Goal: Information Seeking & Learning: Check status

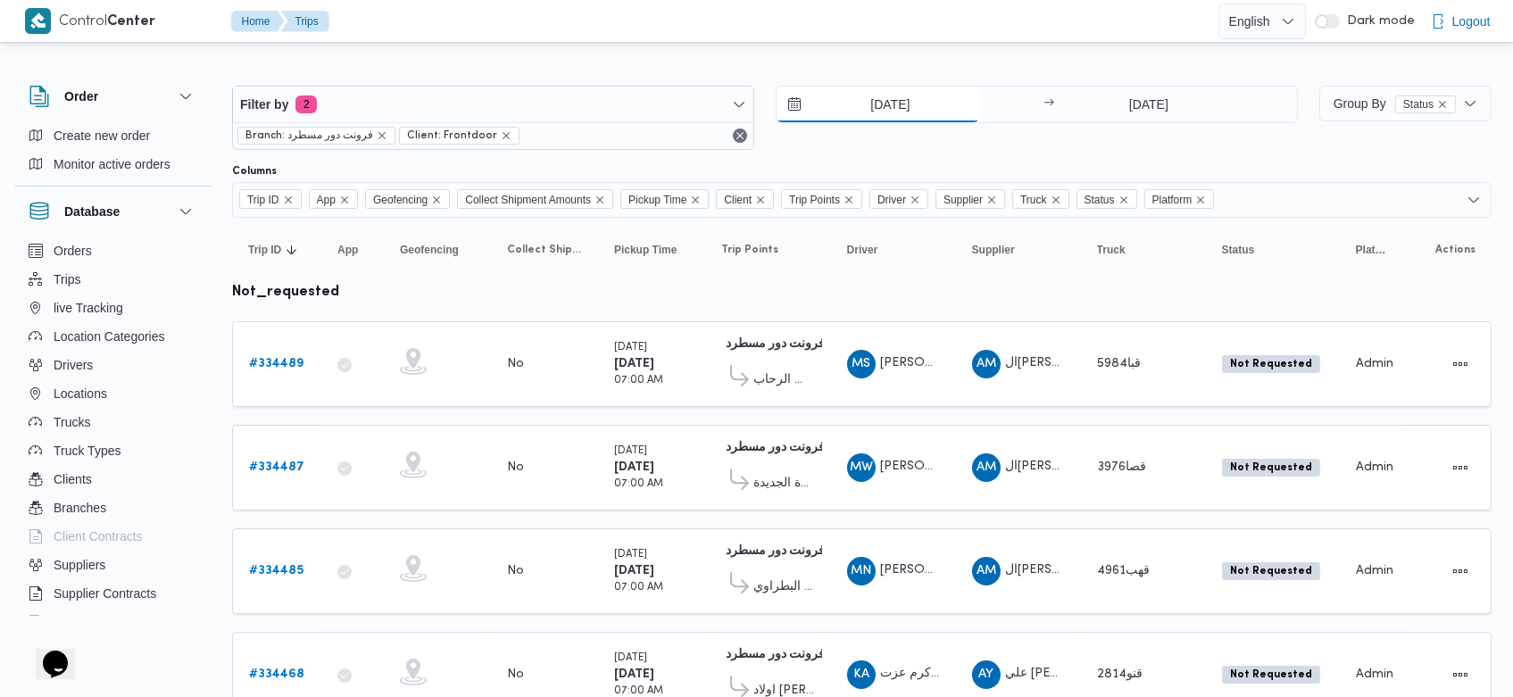
click at [865, 114] on input "[DATE]" at bounding box center [878, 105] width 203 height 36
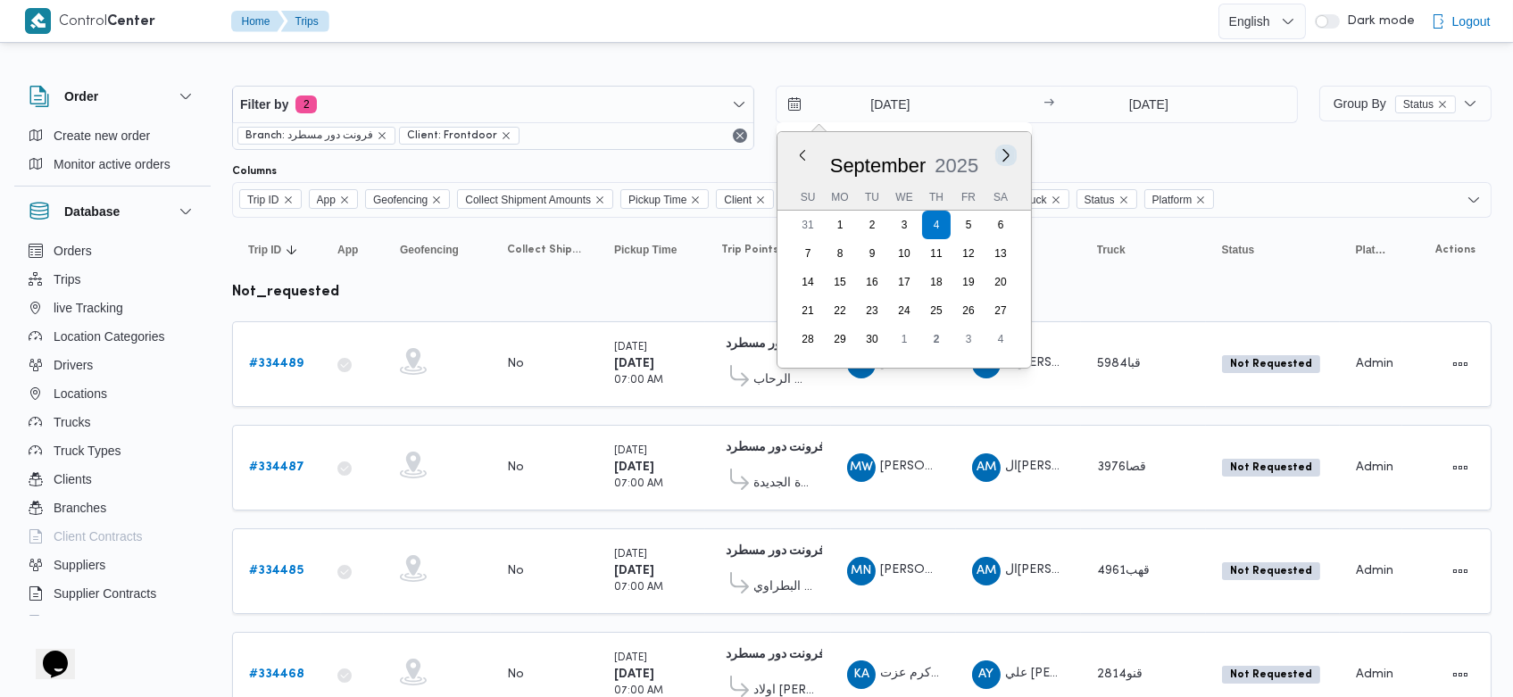
click at [1002, 158] on button "Next month" at bounding box center [1005, 154] width 17 height 17
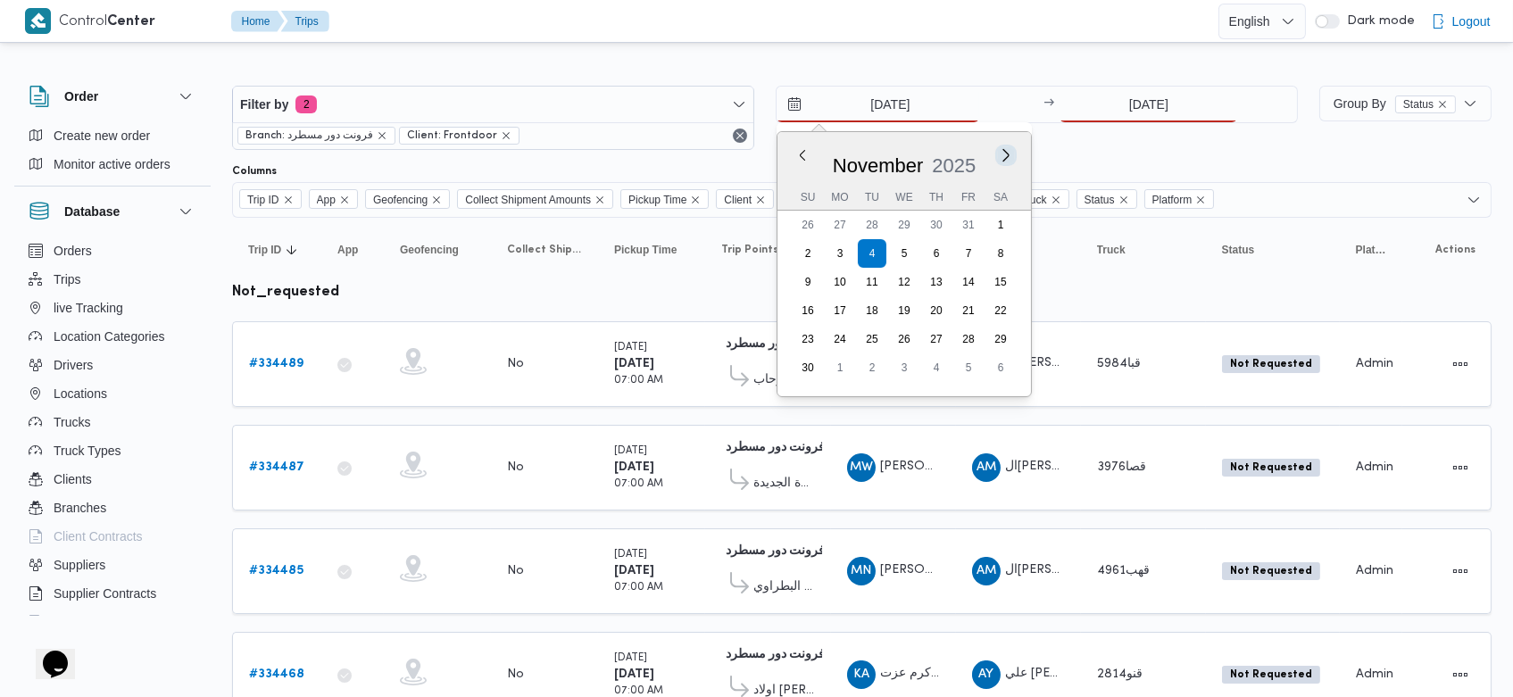
click at [1002, 158] on button "Next month" at bounding box center [1005, 154] width 17 height 17
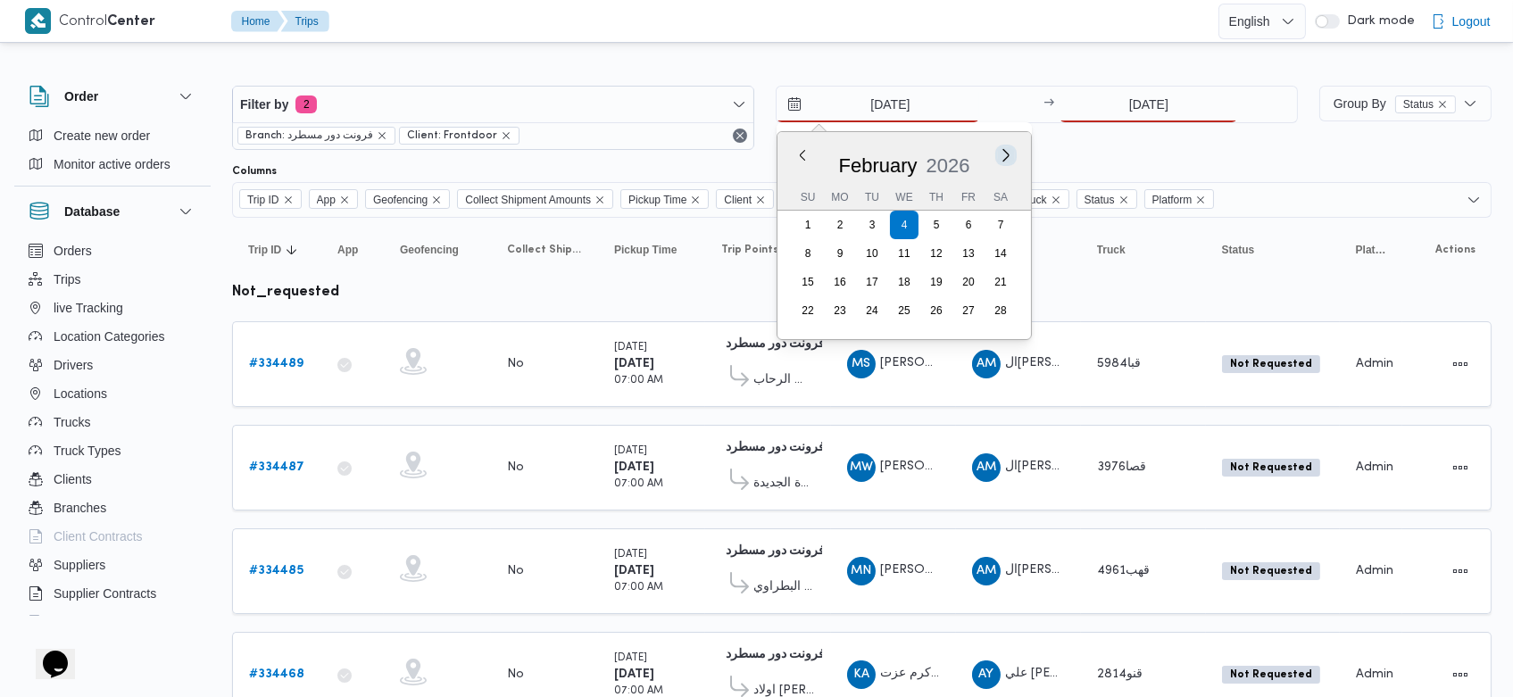
click at [1002, 158] on button "Next month" at bounding box center [1005, 154] width 17 height 17
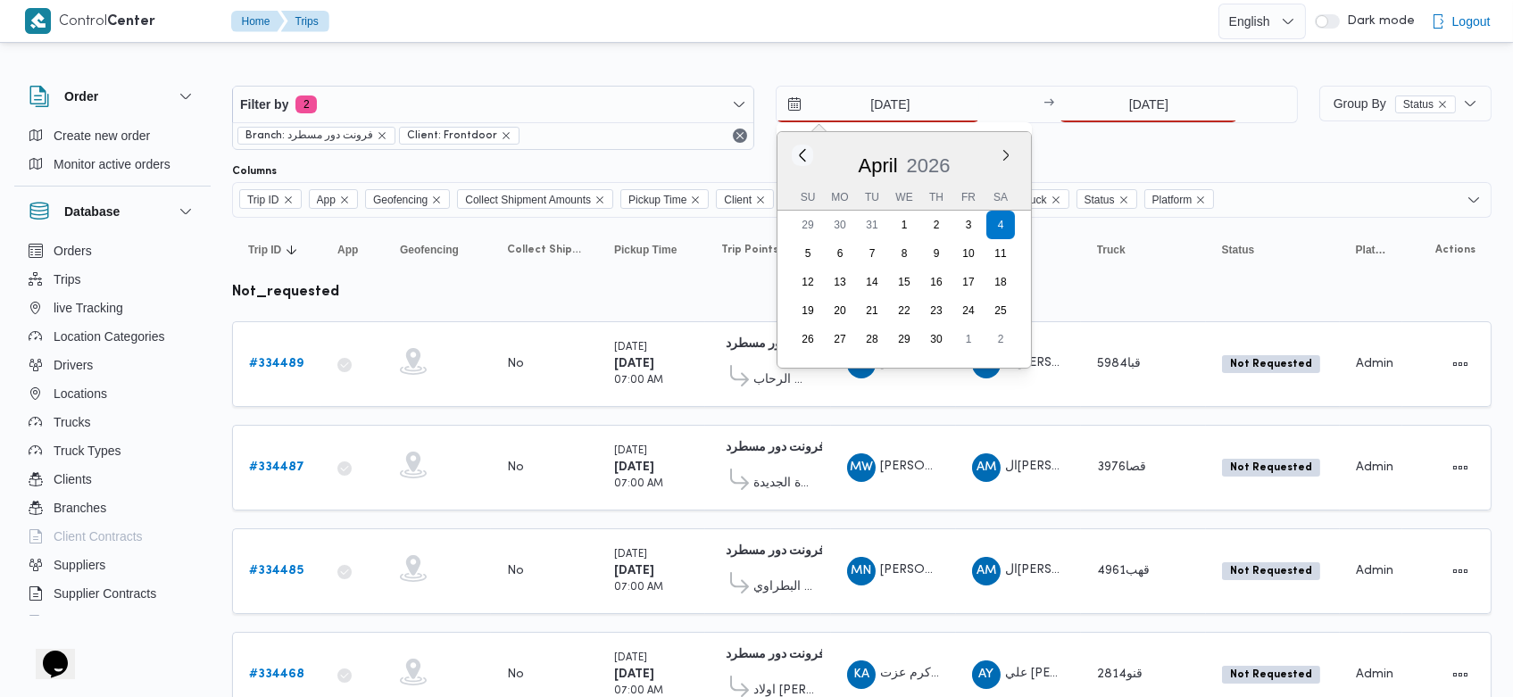
drag, startPoint x: 812, startPoint y: 151, endPoint x: 801, endPoint y: 154, distance: 12.1
click at [801, 154] on div "Previous Month Next month [DATE] [DATE] Su Mo Tu We Th Fr Sa 29 30 31 1 2 3 4 5…" at bounding box center [905, 250] width 254 height 236
click at [801, 154] on button "Previous Month" at bounding box center [802, 154] width 17 height 17
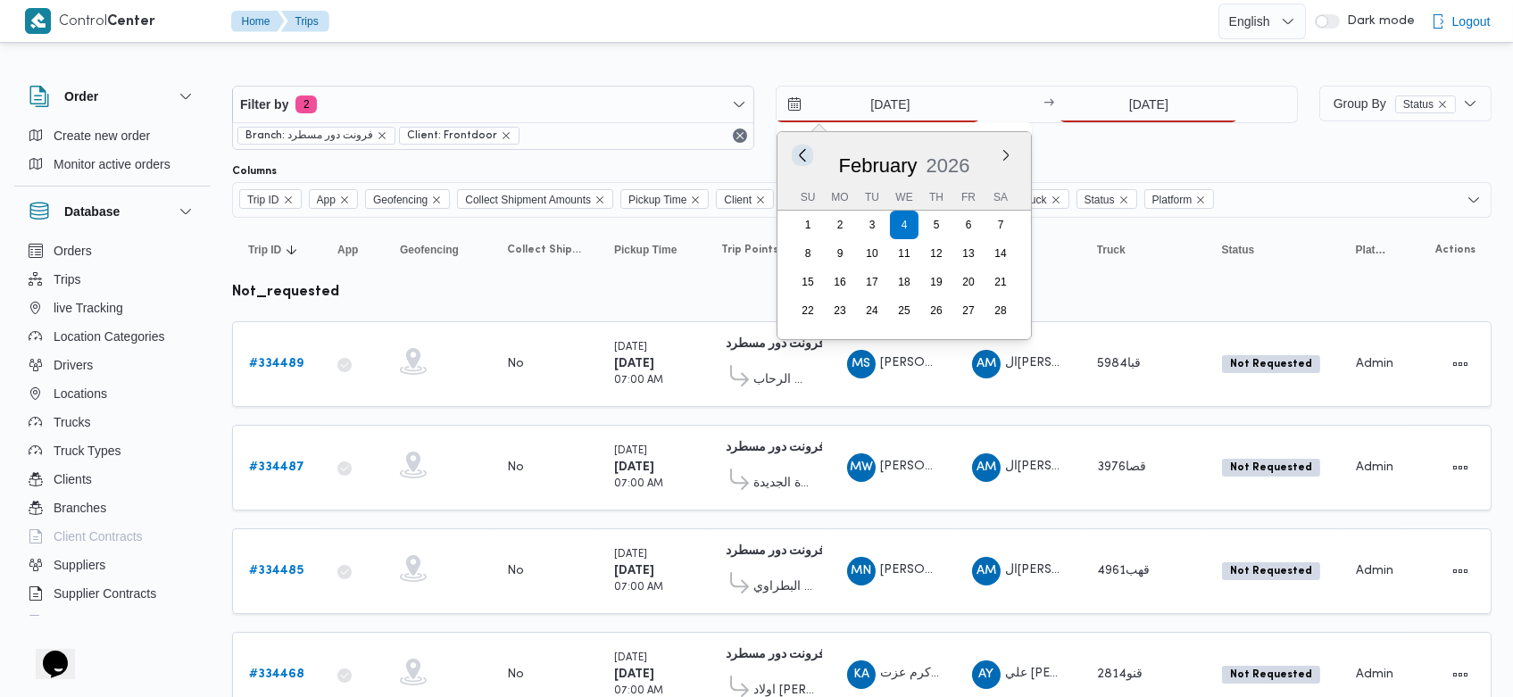
click at [801, 154] on button "Previous Month" at bounding box center [802, 154] width 17 height 17
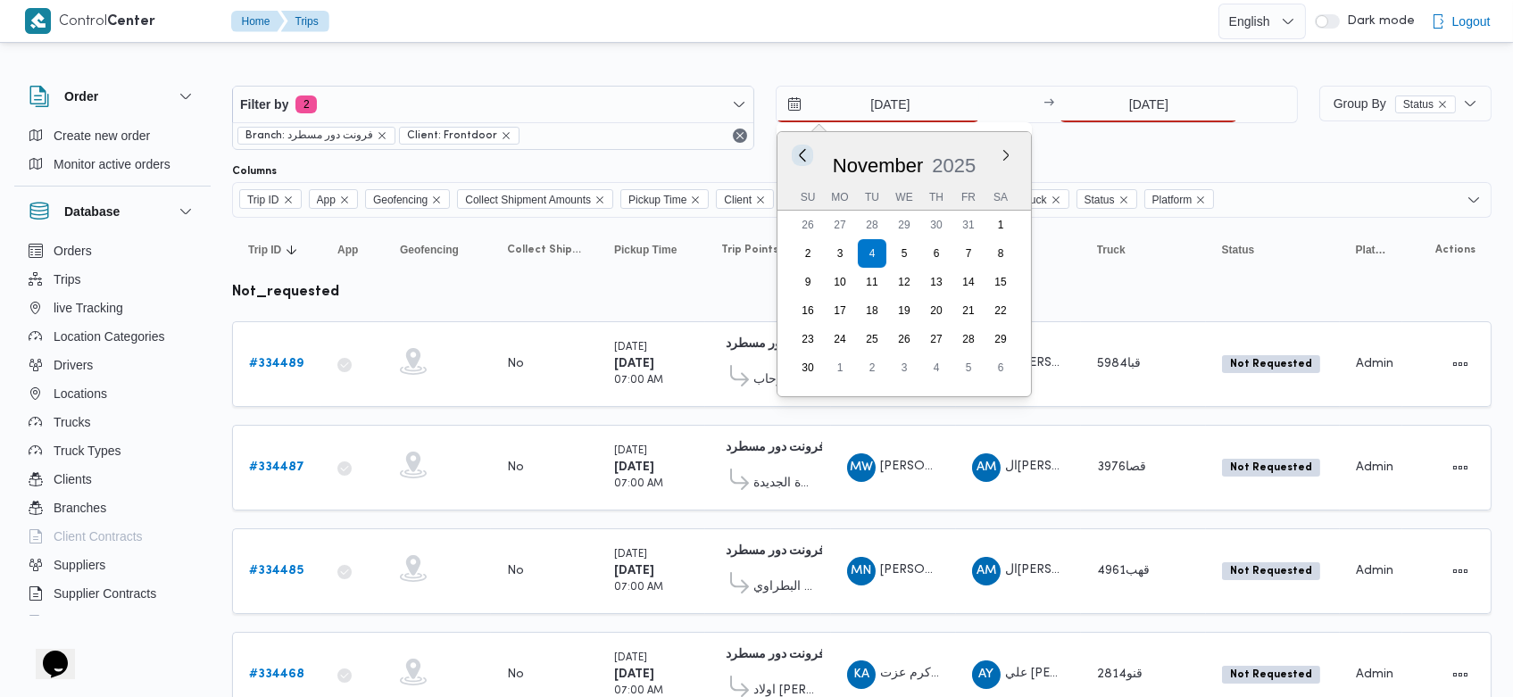
click at [801, 154] on button "Previous Month" at bounding box center [802, 154] width 17 height 17
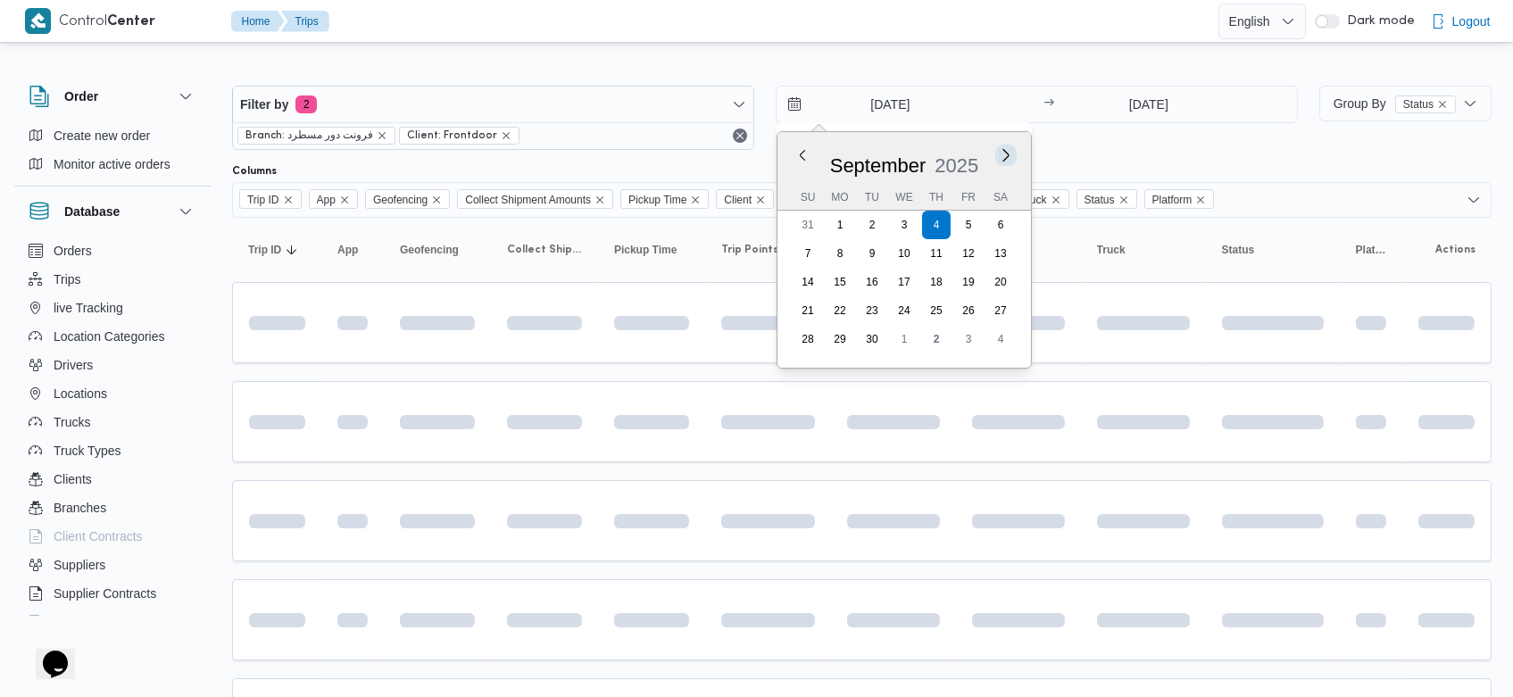
click at [999, 158] on button "Next month" at bounding box center [1005, 154] width 17 height 17
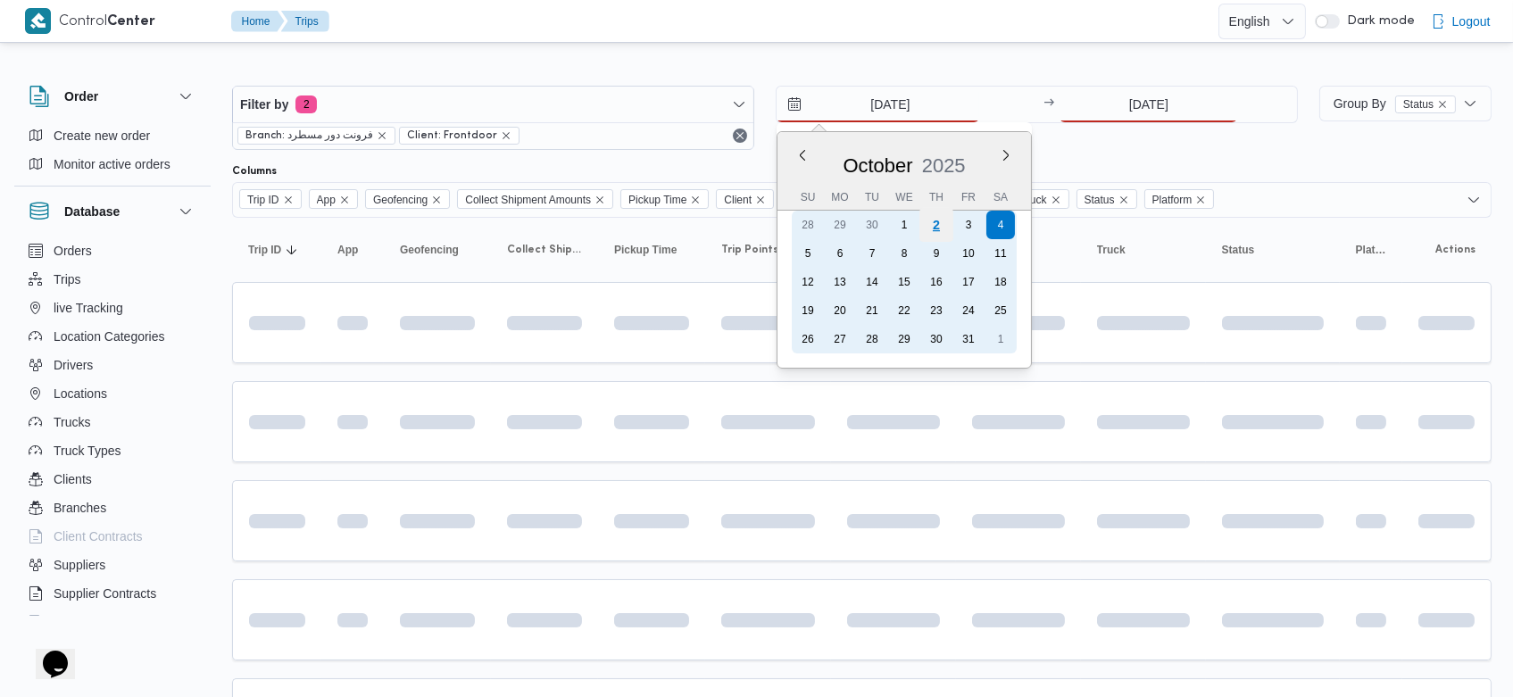
click at [944, 221] on div "2" at bounding box center [936, 225] width 34 height 34
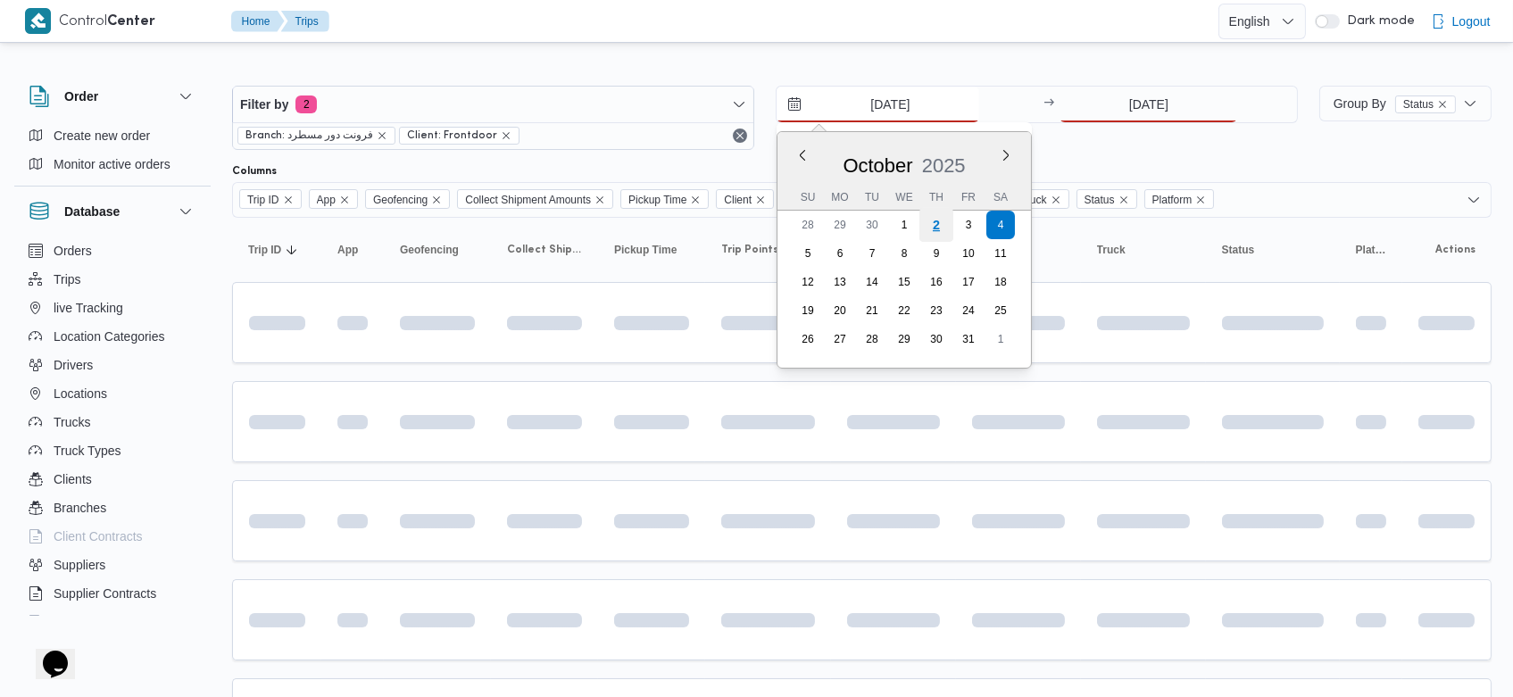
type input "[DATE]"
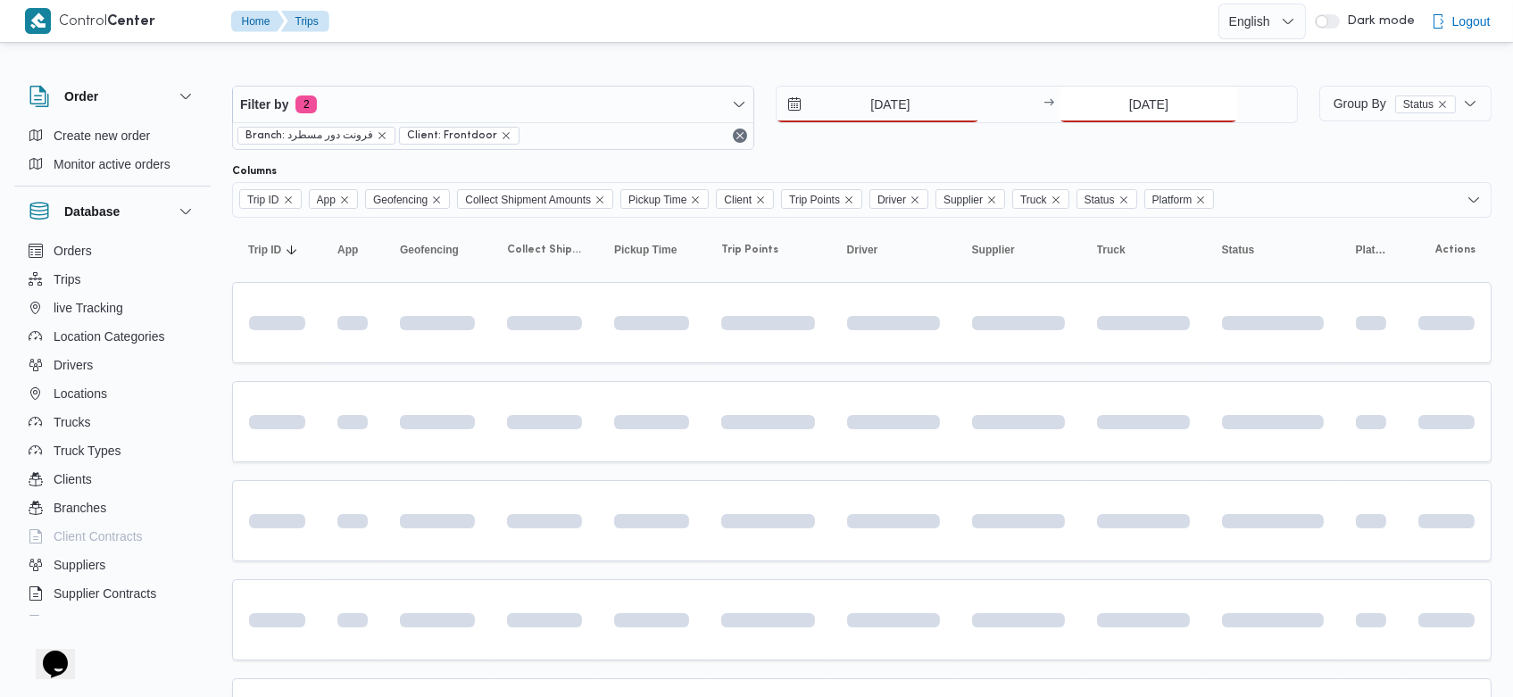
click at [1121, 100] on input "[DATE]" at bounding box center [1149, 105] width 178 height 36
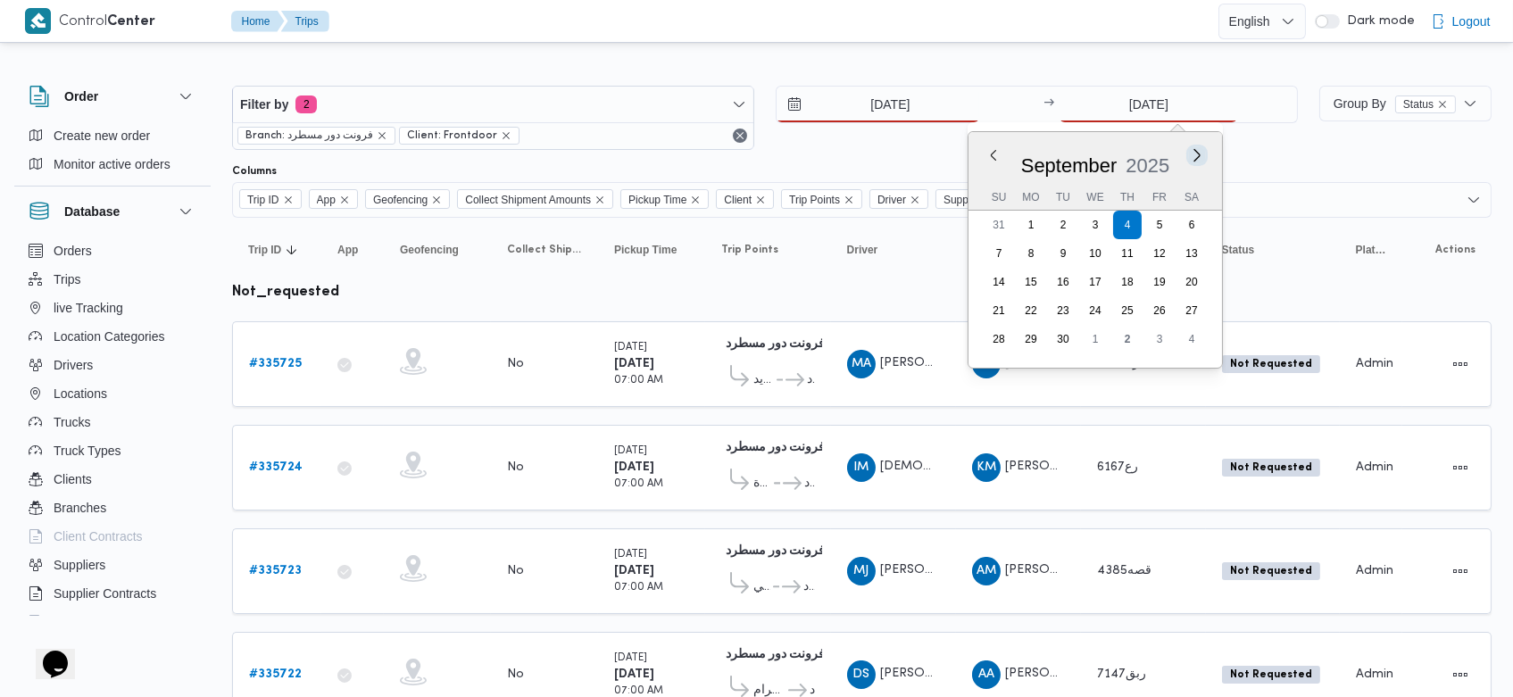
click at [1203, 153] on button "Next month" at bounding box center [1197, 154] width 17 height 17
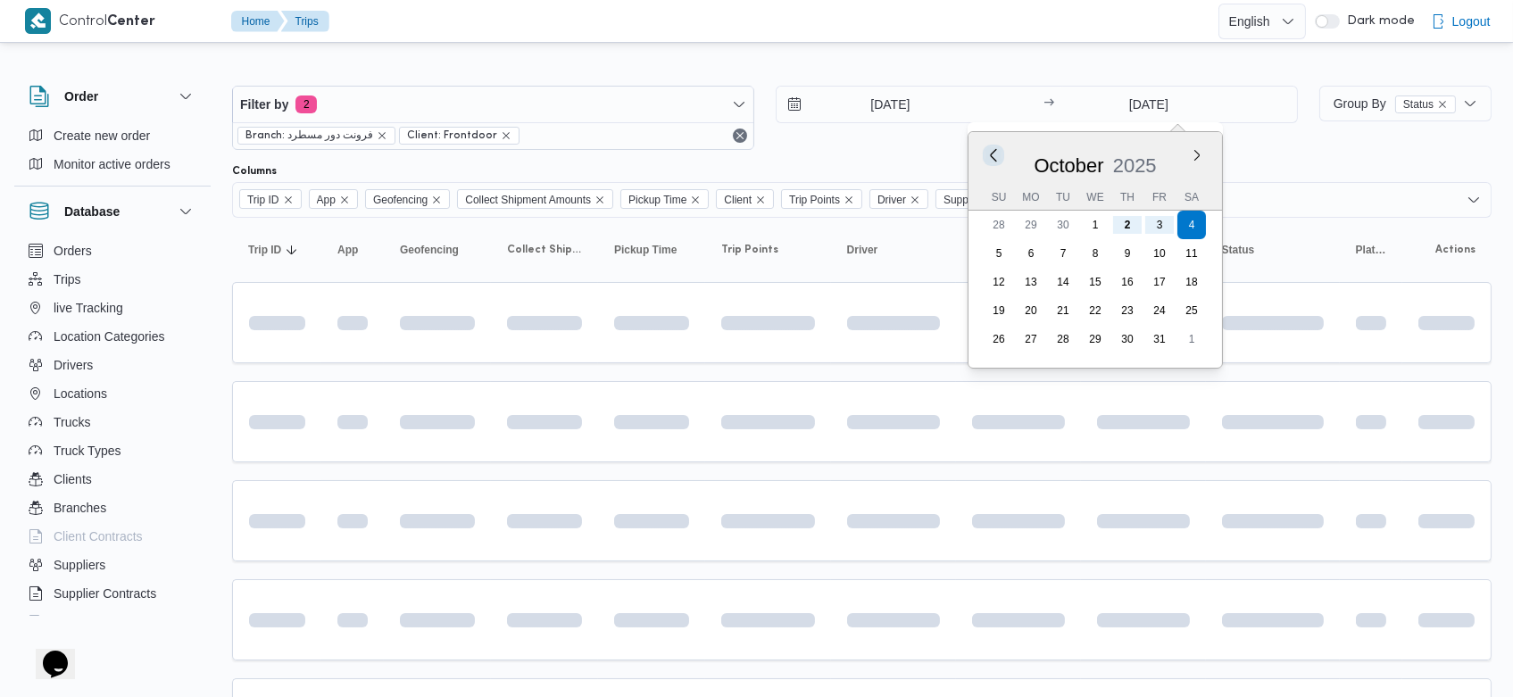
click at [993, 155] on button "Previous Month" at bounding box center [994, 154] width 17 height 17
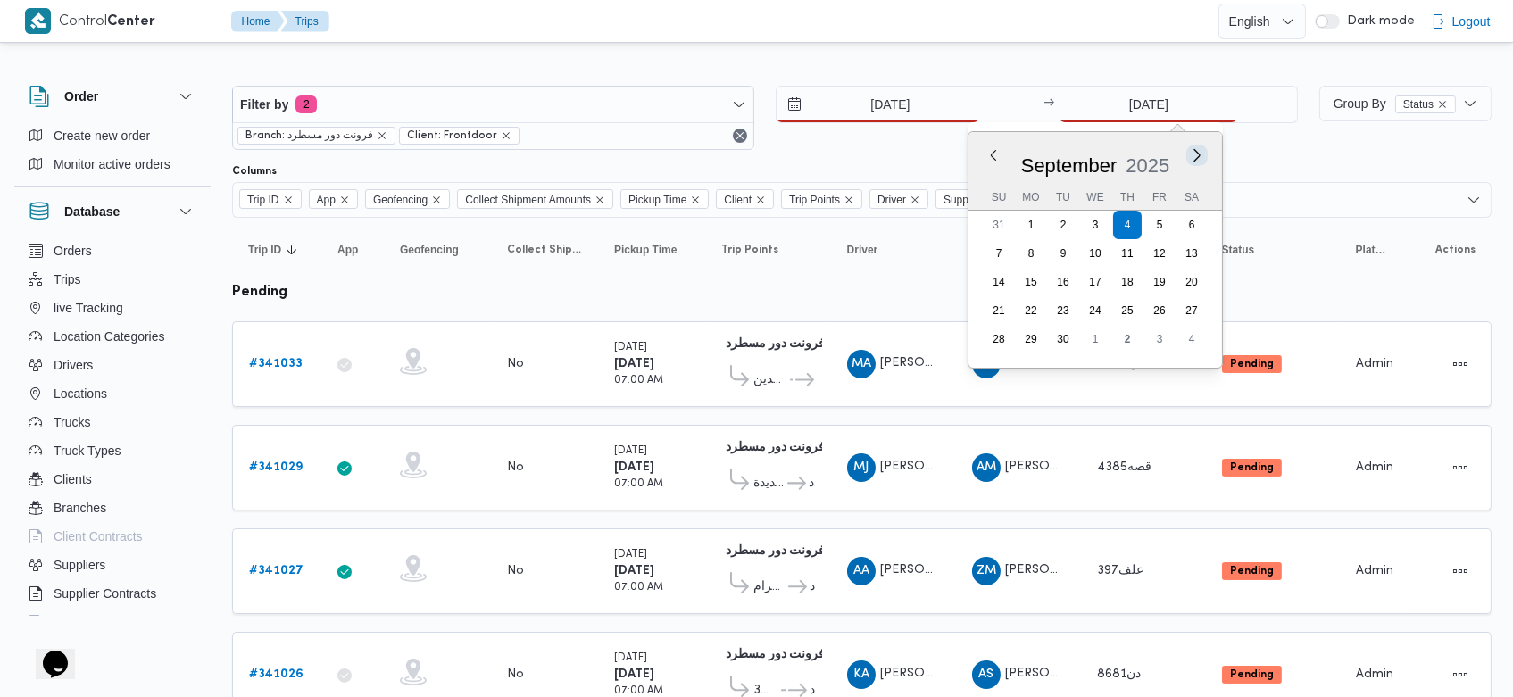
click at [1194, 158] on button "Next month" at bounding box center [1197, 154] width 17 height 17
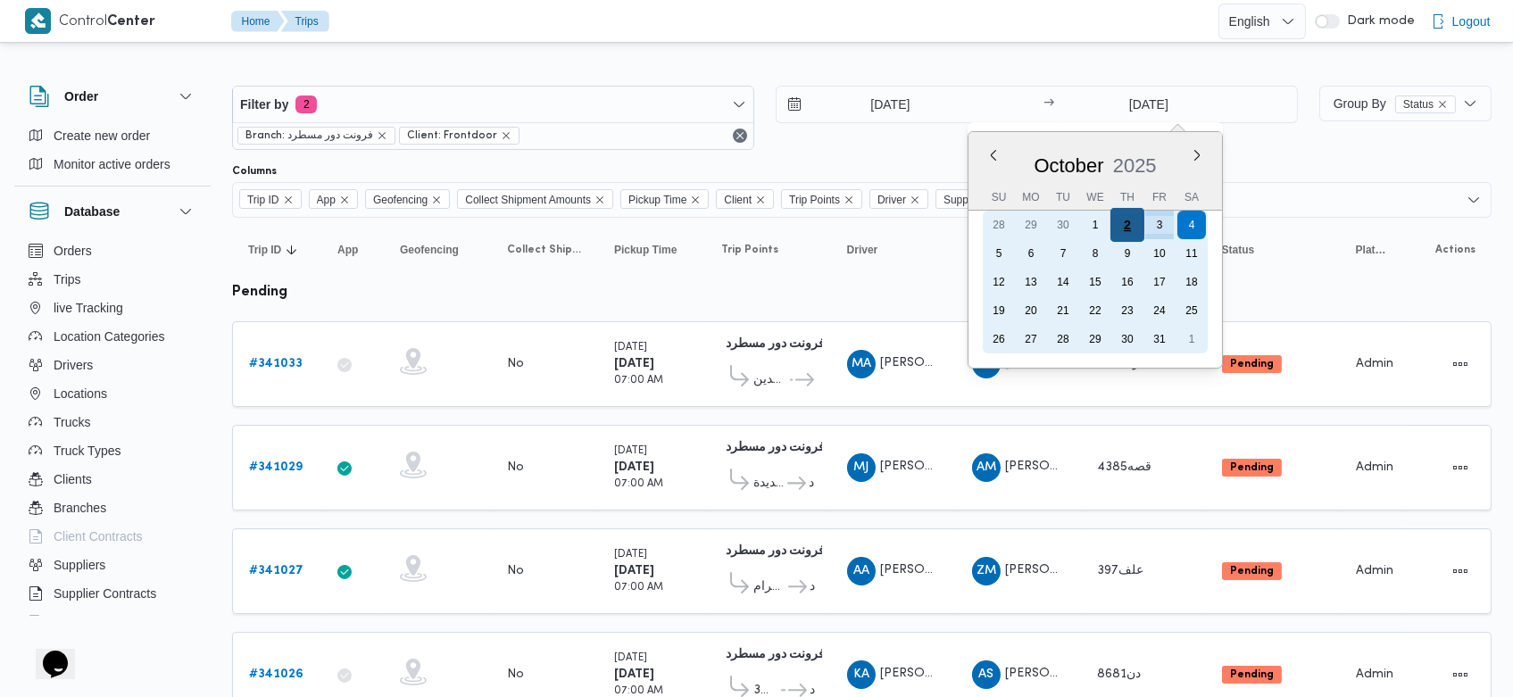
click at [1128, 229] on div "2" at bounding box center [1127, 225] width 34 height 34
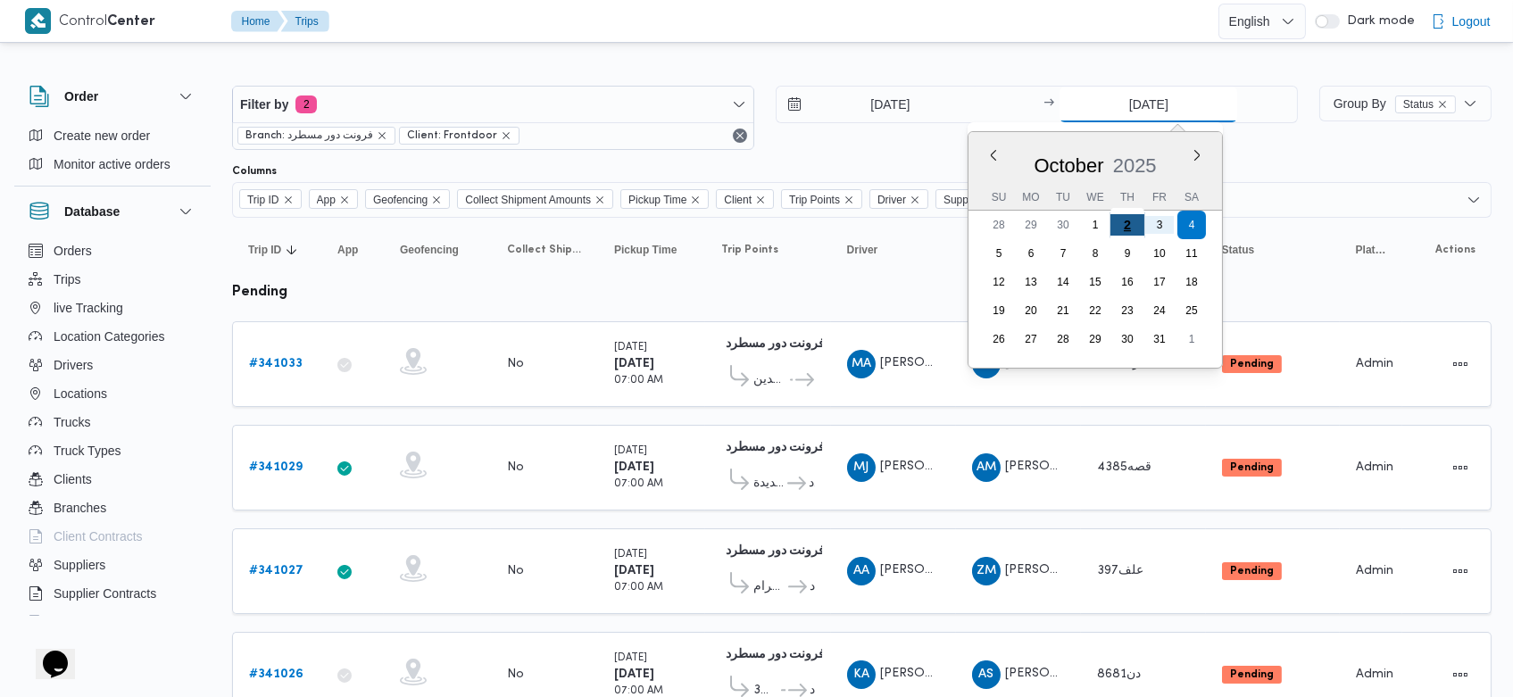
type input "[DATE]"
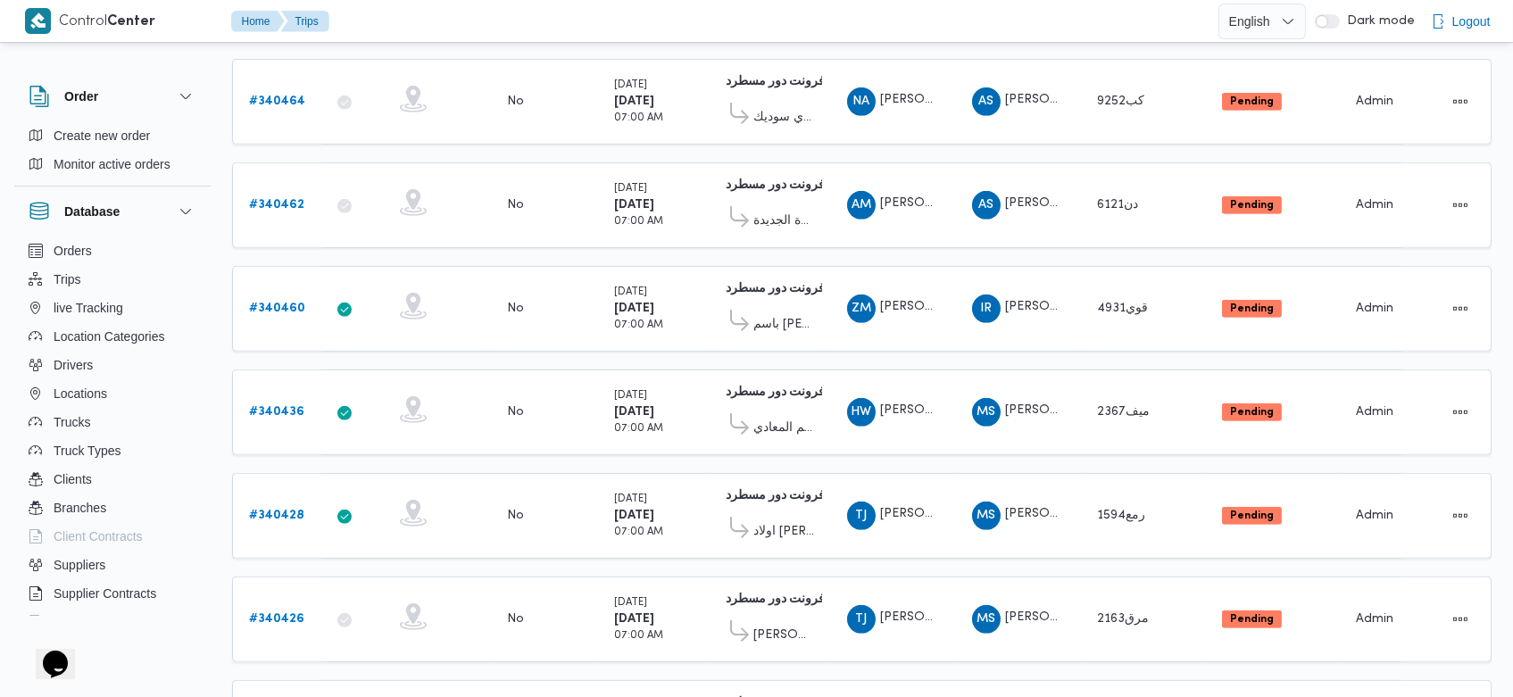
scroll to position [1689, 0]
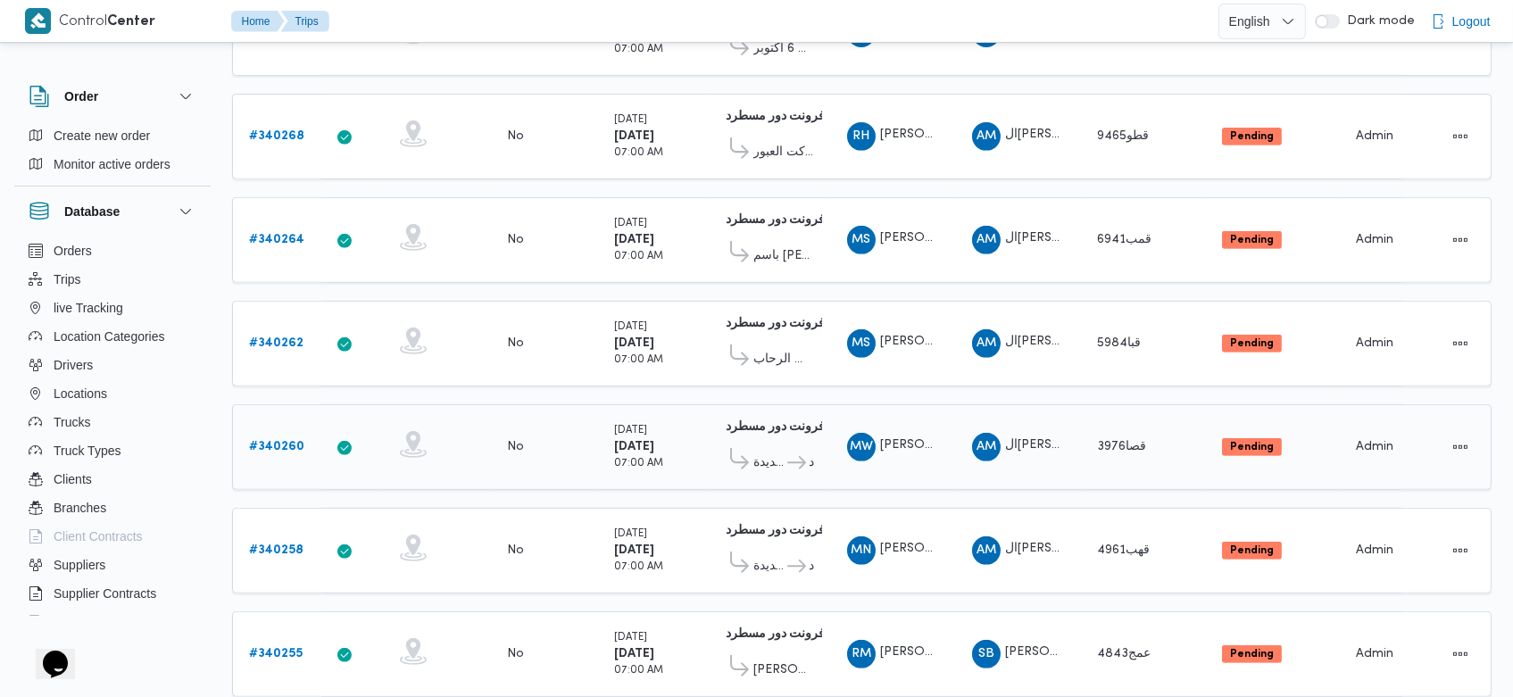
scroll to position [1689, 0]
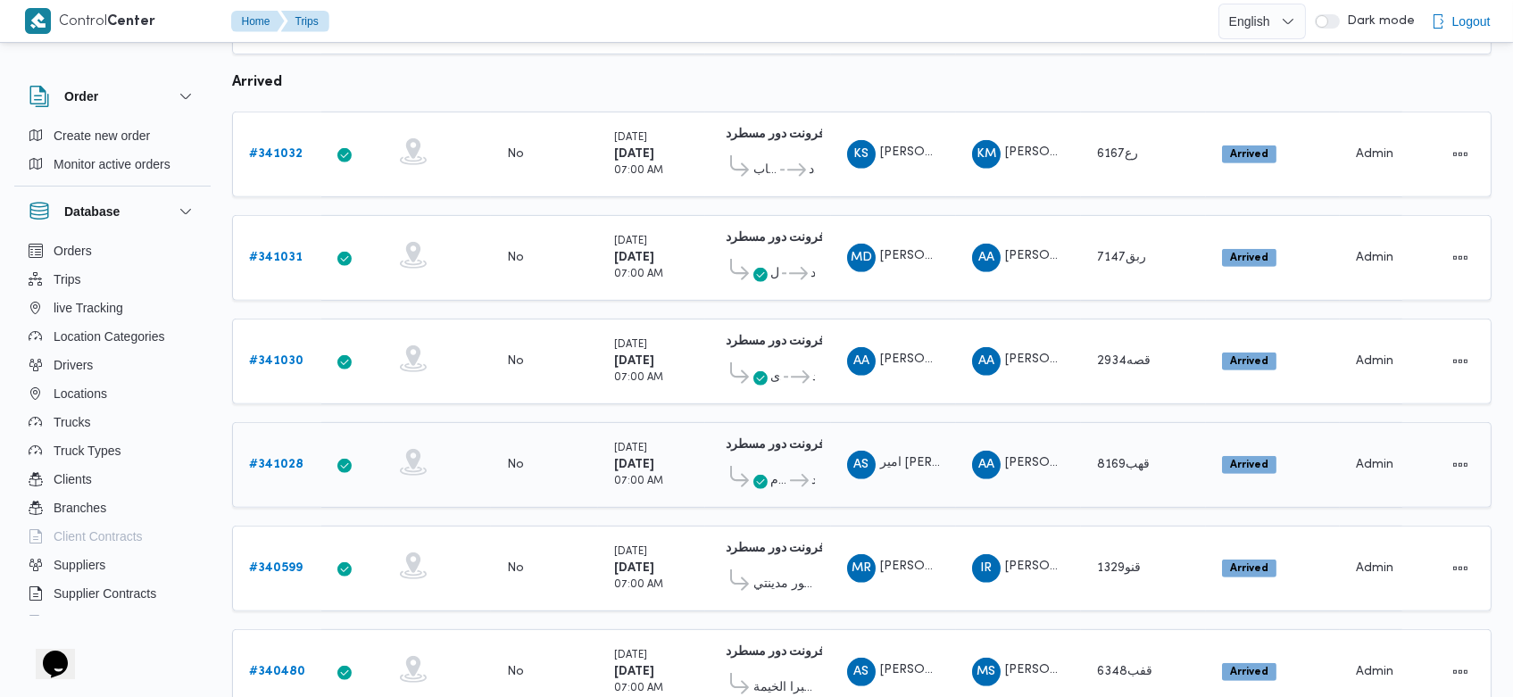
scroll to position [1750, 0]
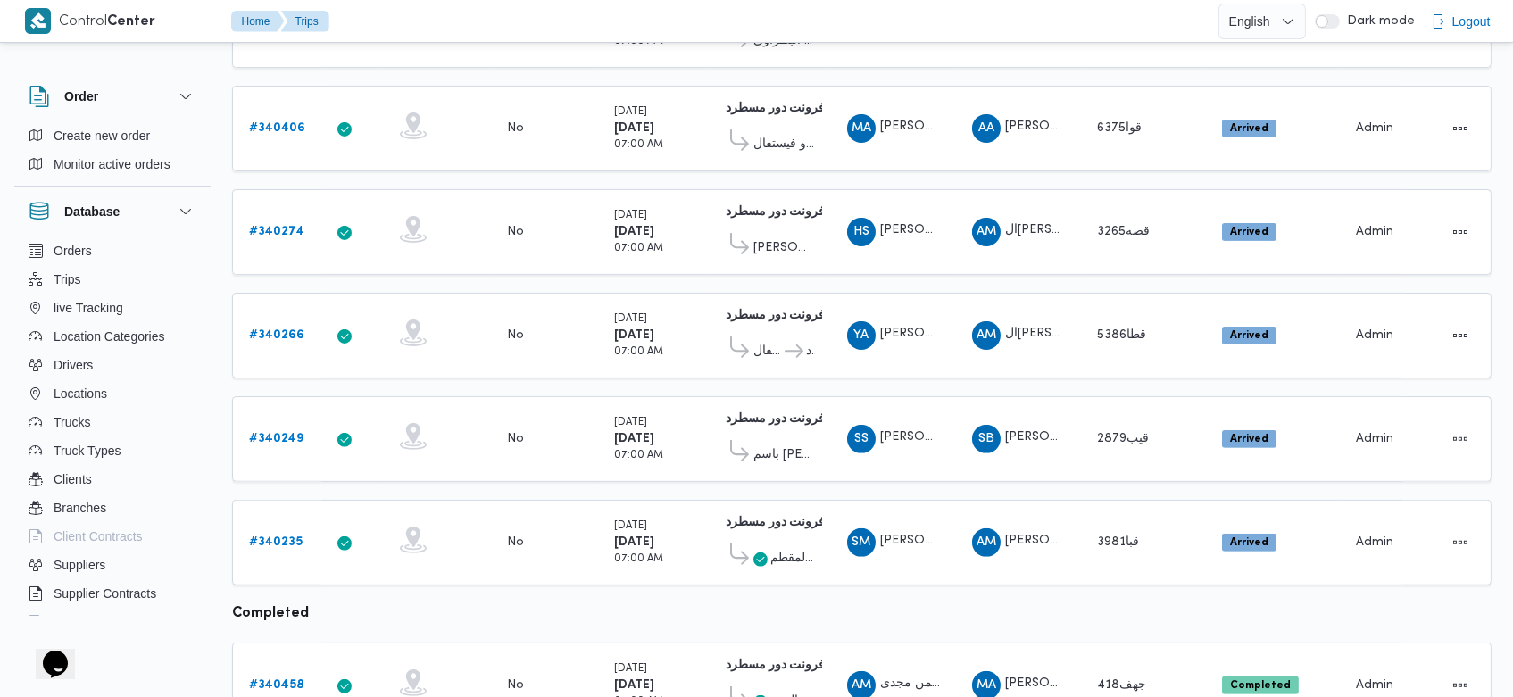
scroll to position [1526, 0]
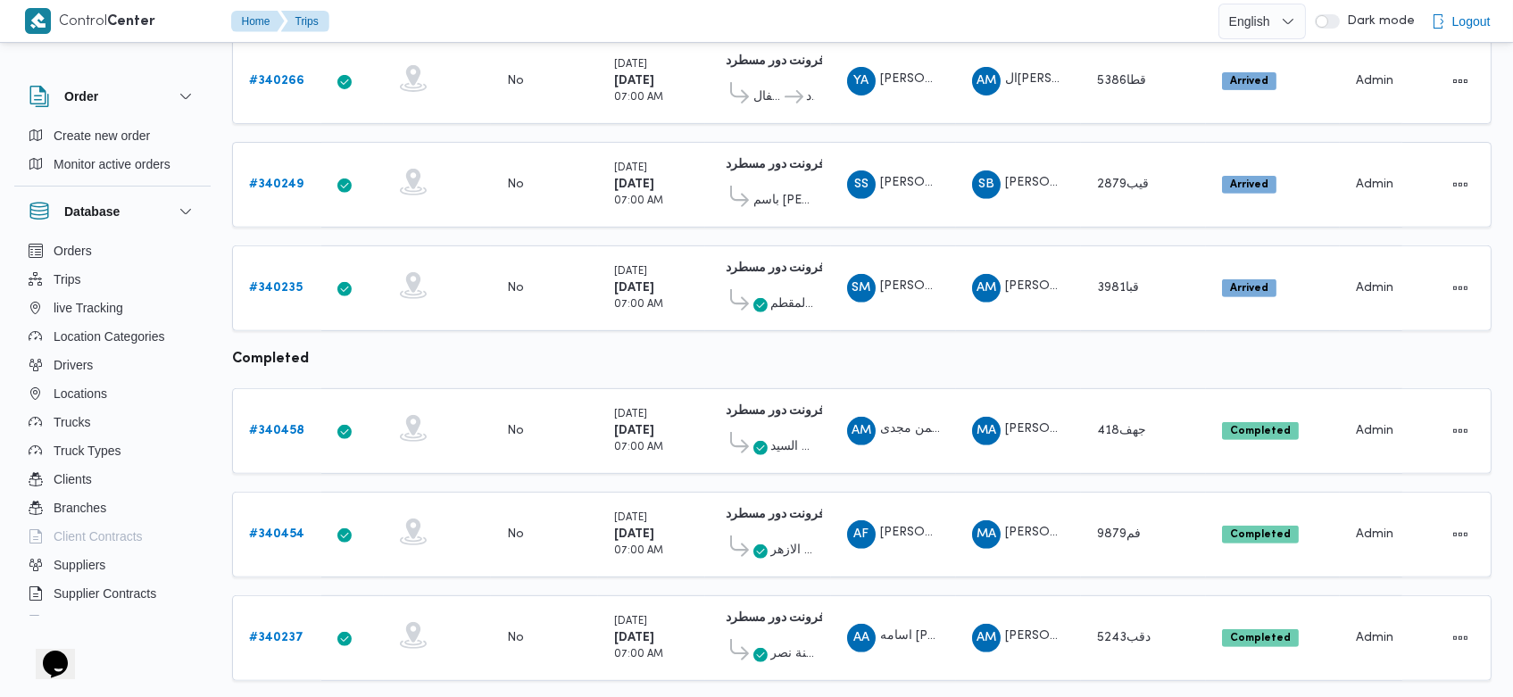
click at [1442, 696] on span "3" at bounding box center [1440, 709] width 6 height 21
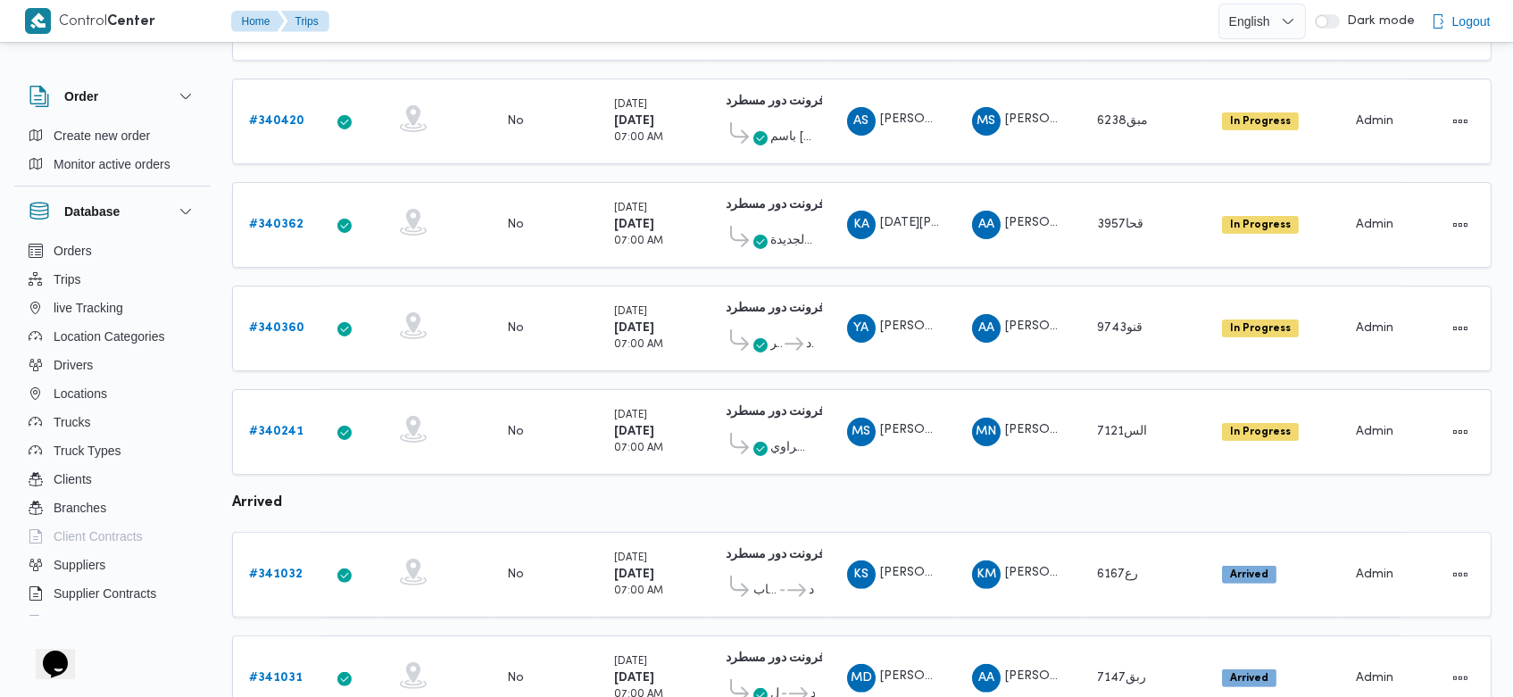
scroll to position [1214, 0]
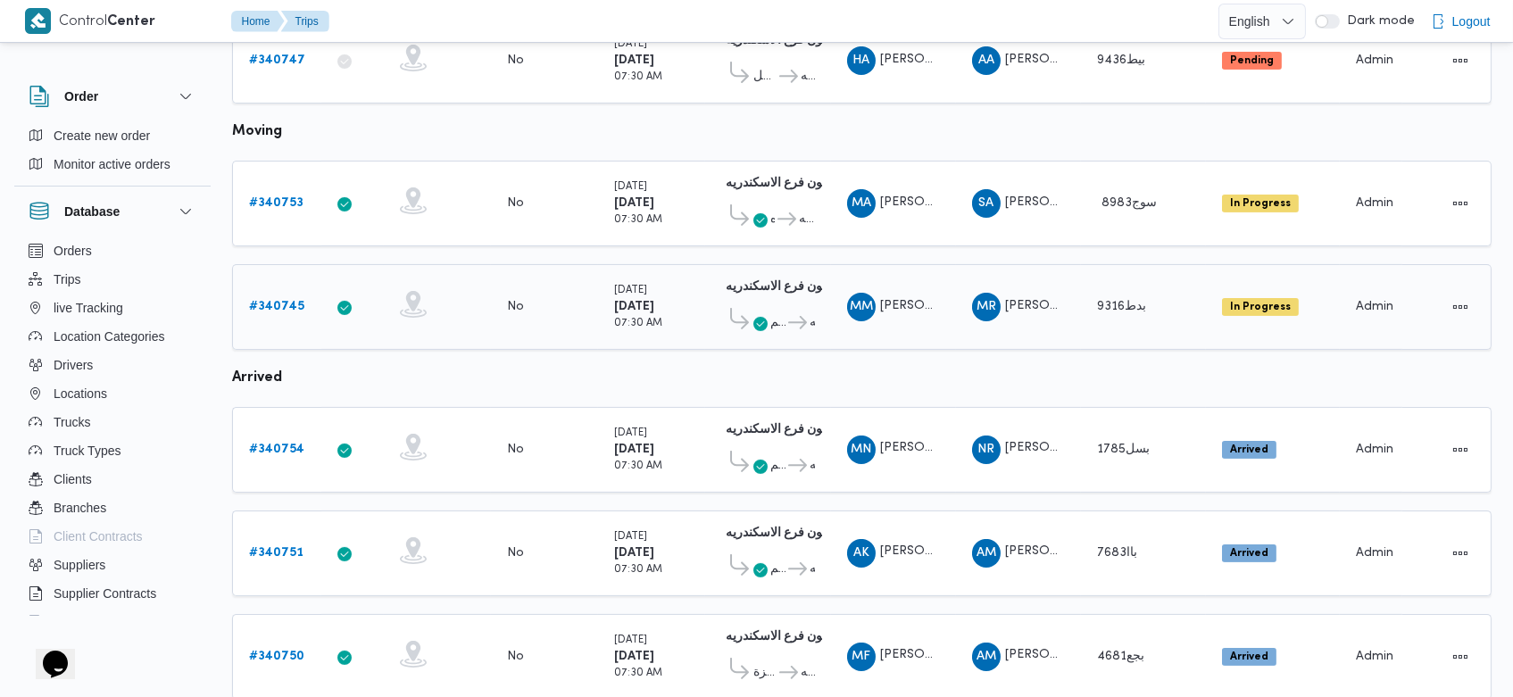
scroll to position [924, 0]
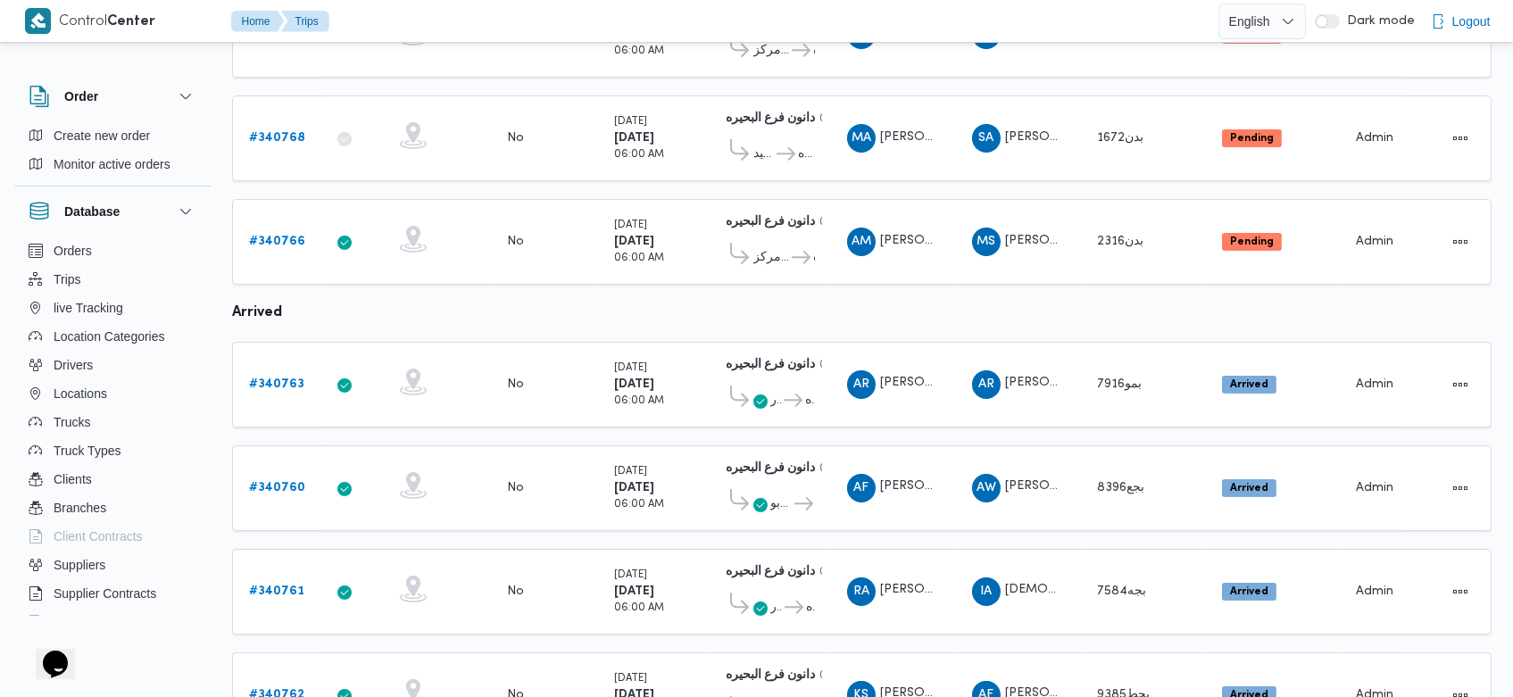
scroll to position [1020, 0]
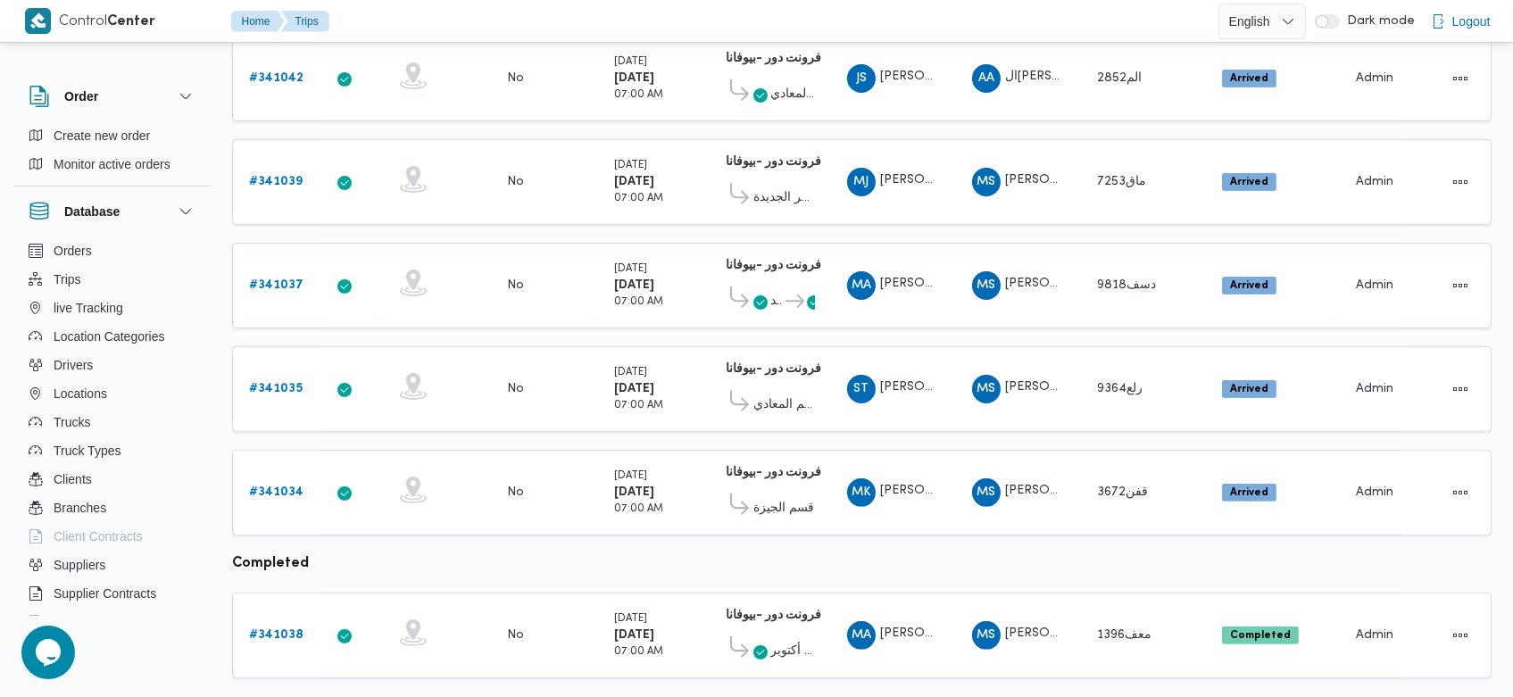
scroll to position [1300, 0]
